Goal: Check status: Check status

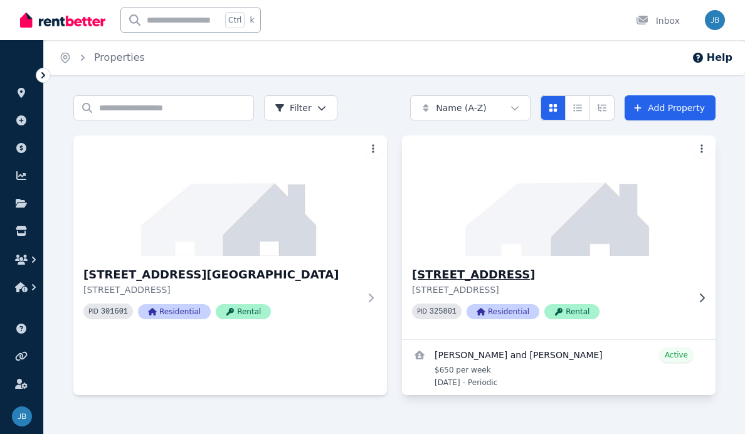
click at [577, 228] on img at bounding box center [559, 195] width 329 height 127
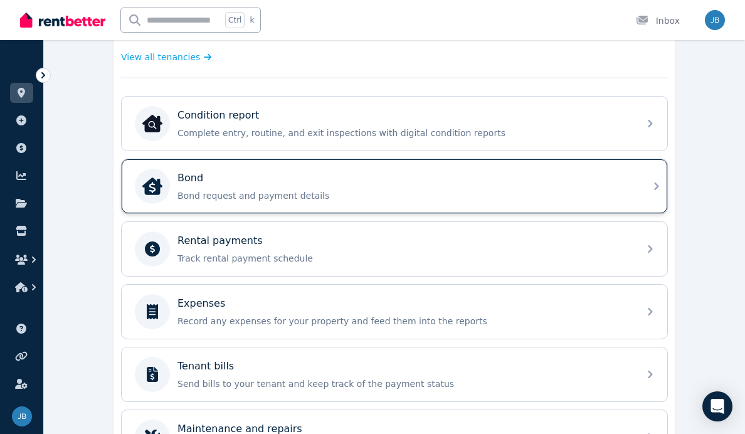
scroll to position [507, 0]
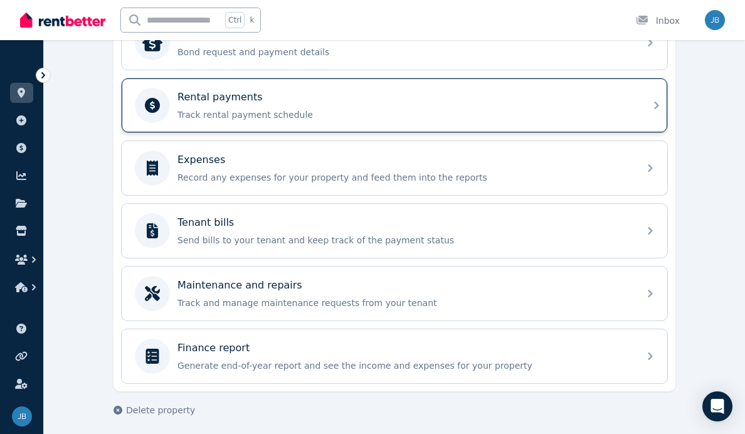
click at [268, 104] on div "Rental payments Track rental payment schedule" at bounding box center [405, 105] width 454 height 31
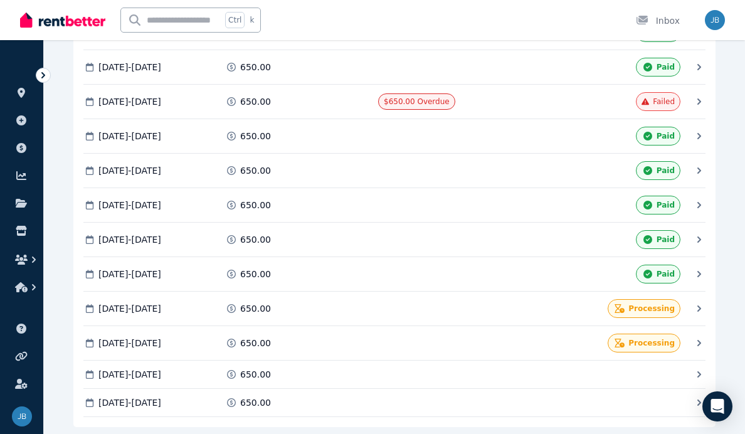
scroll to position [2258, 0]
